Goal: Task Accomplishment & Management: Complete application form

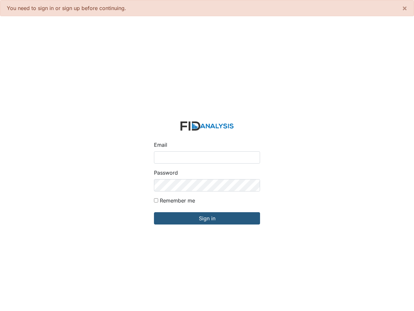
click at [207, 155] on input "Email" at bounding box center [207, 157] width 106 height 12
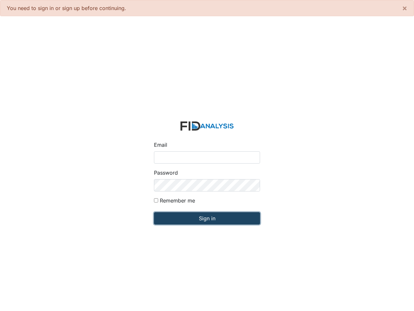
click at [207, 218] on input "Sign in" at bounding box center [207, 218] width 106 height 12
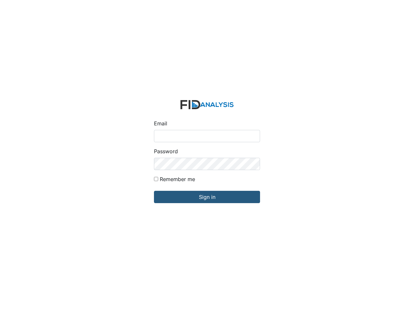
click at [207, 155] on div "Password" at bounding box center [207, 158] width 106 height 23
click at [207, 197] on input "Sign in" at bounding box center [207, 197] width 106 height 12
